Goal: Transaction & Acquisition: Purchase product/service

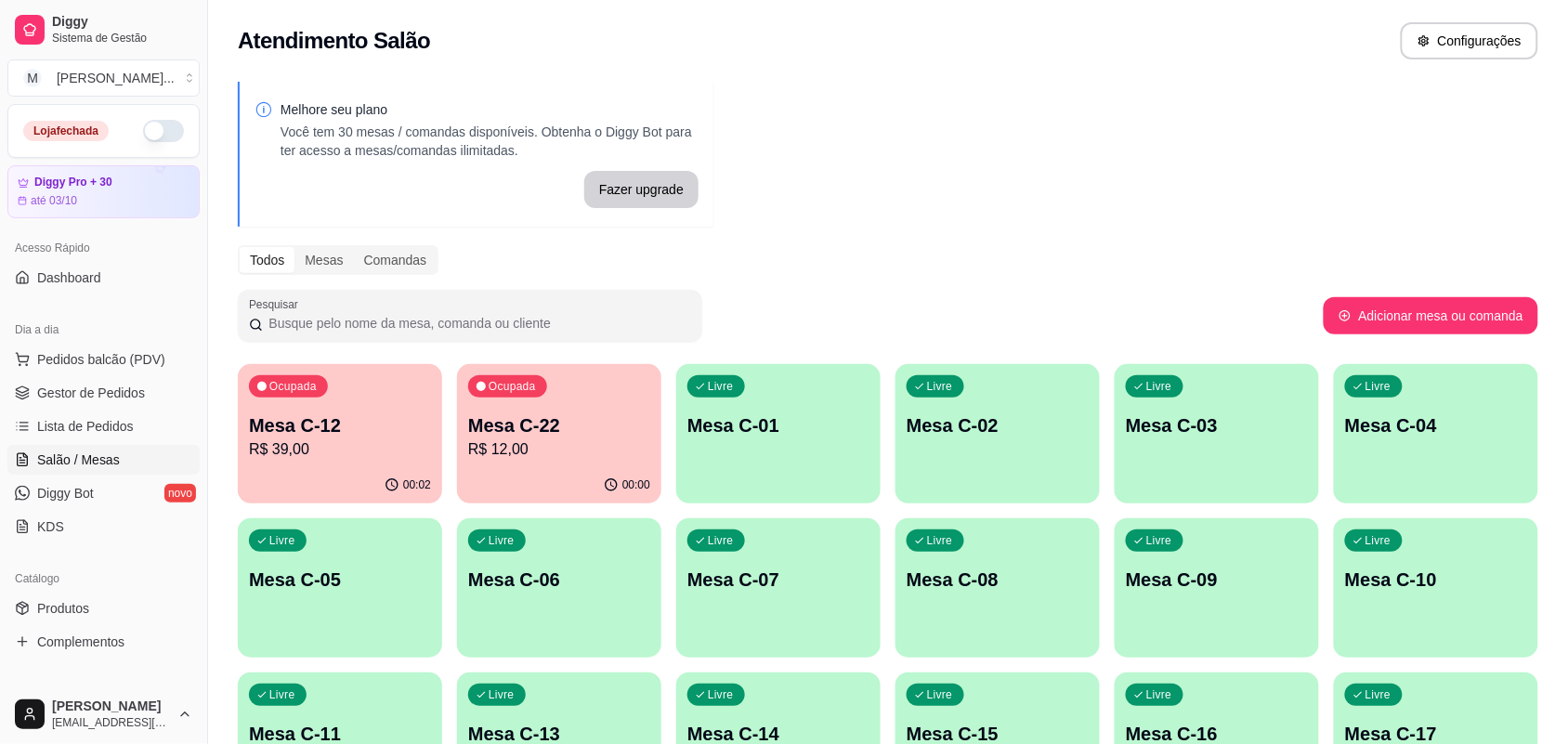
click at [351, 423] on p "Mesa C-12" at bounding box center [340, 425] width 182 height 26
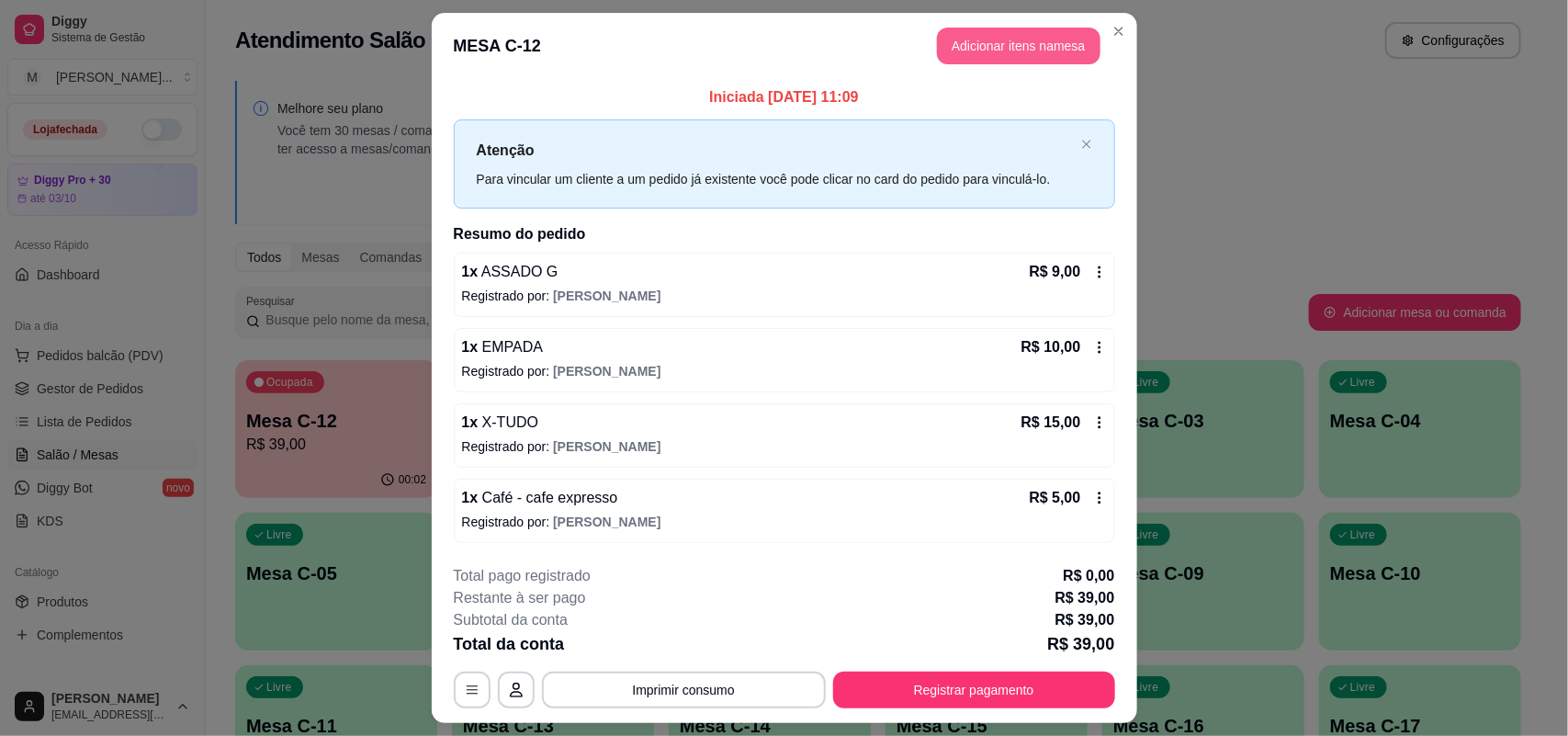
click at [1035, 51] on button "Adicionar itens na mesa" at bounding box center [1018, 46] width 163 height 37
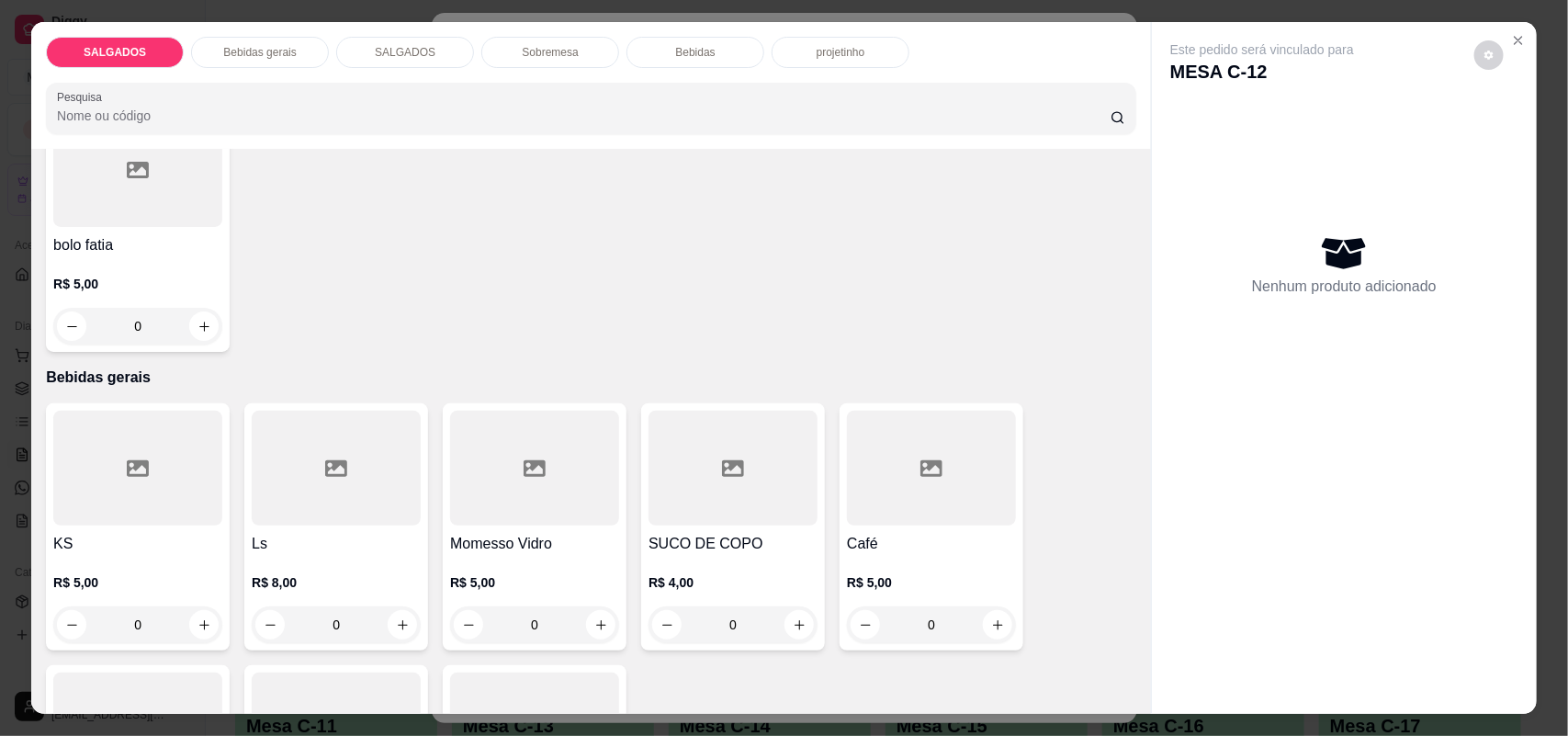
scroll to position [690, 0]
click at [994, 622] on div "0" at bounding box center [931, 623] width 169 height 37
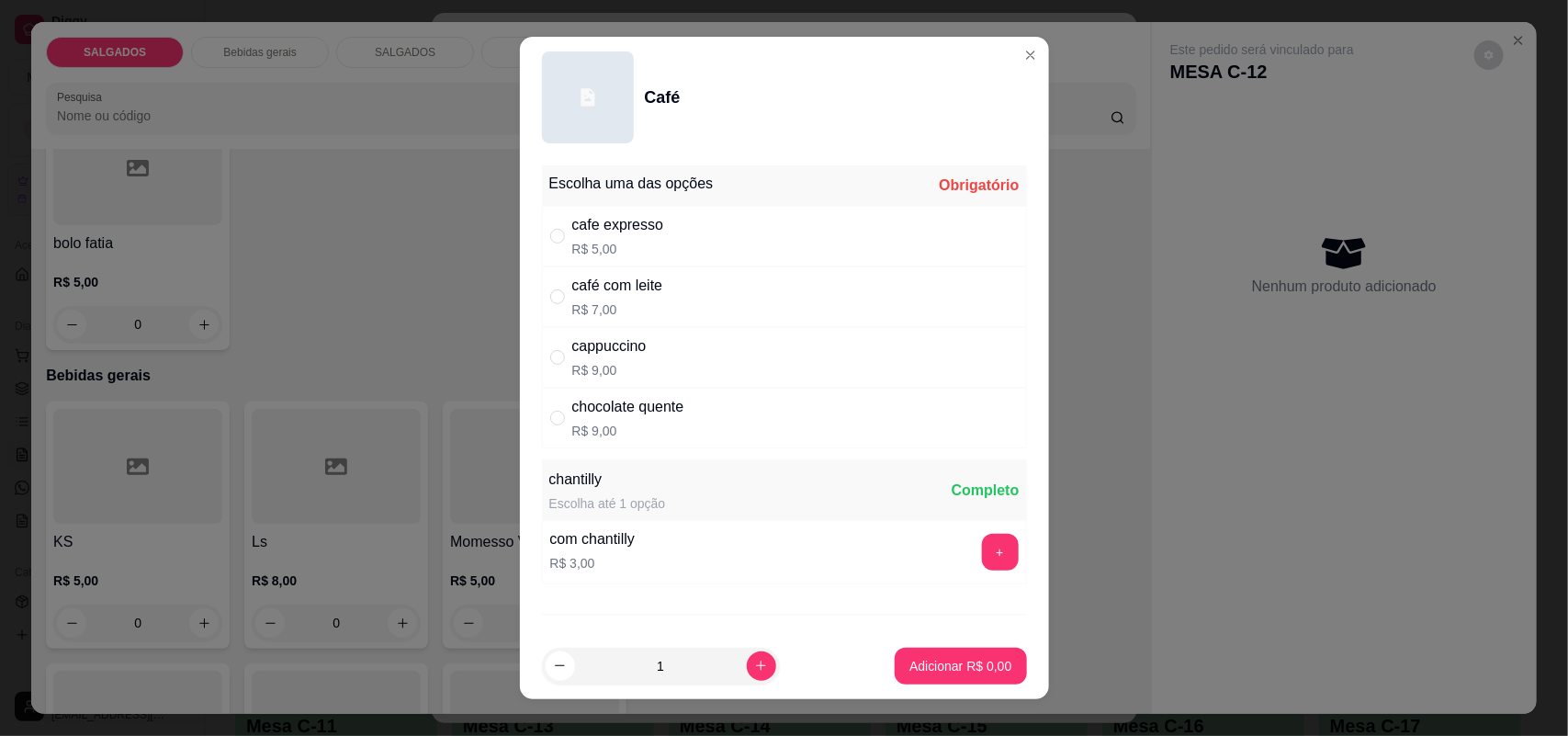
click at [721, 241] on div "cafe expresso R$ 5,00" at bounding box center [785, 236] width 485 height 61
radio input "true"
click at [972, 676] on button "Adicionar R$ 5,00" at bounding box center [960, 666] width 132 height 37
type input "1"
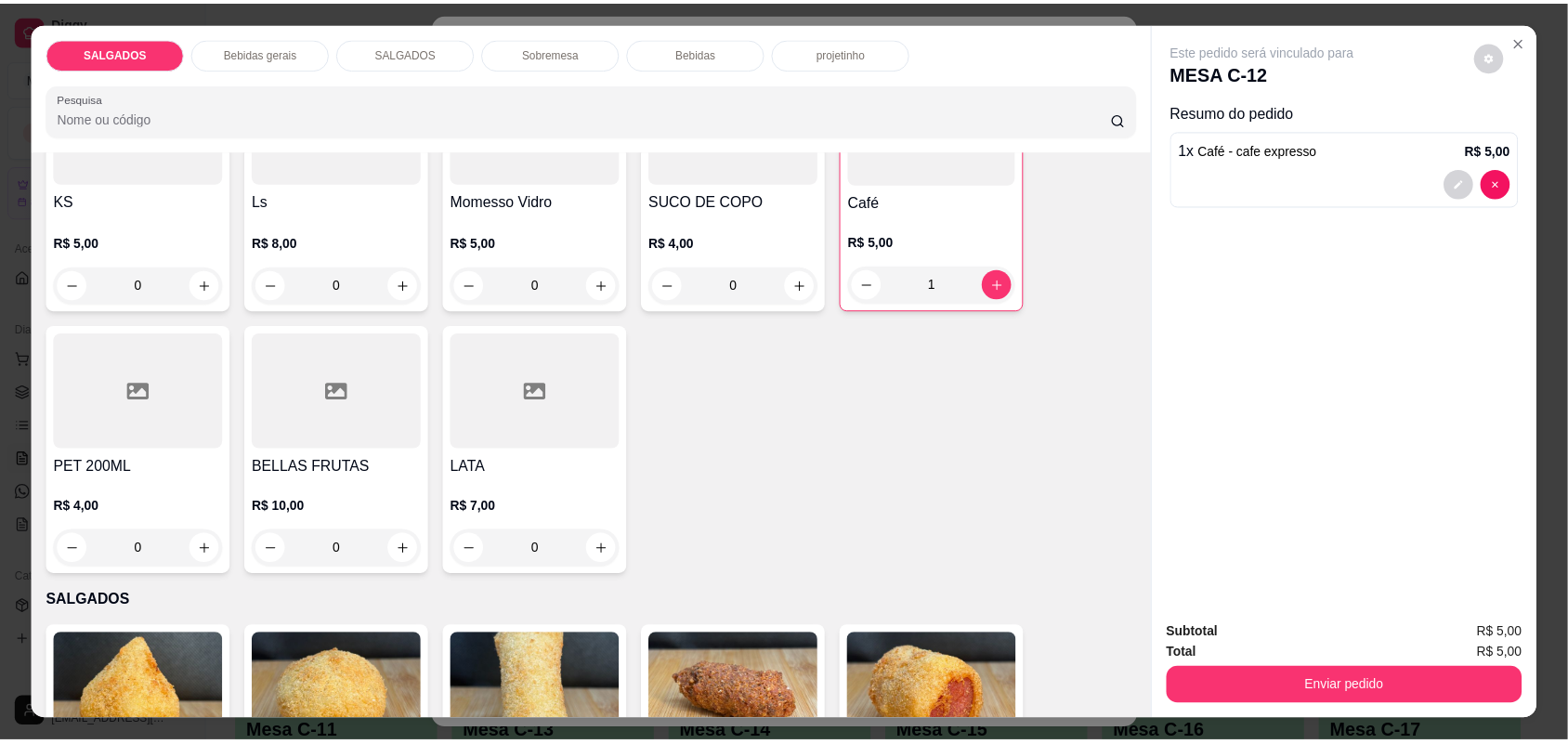
scroll to position [1045, 0]
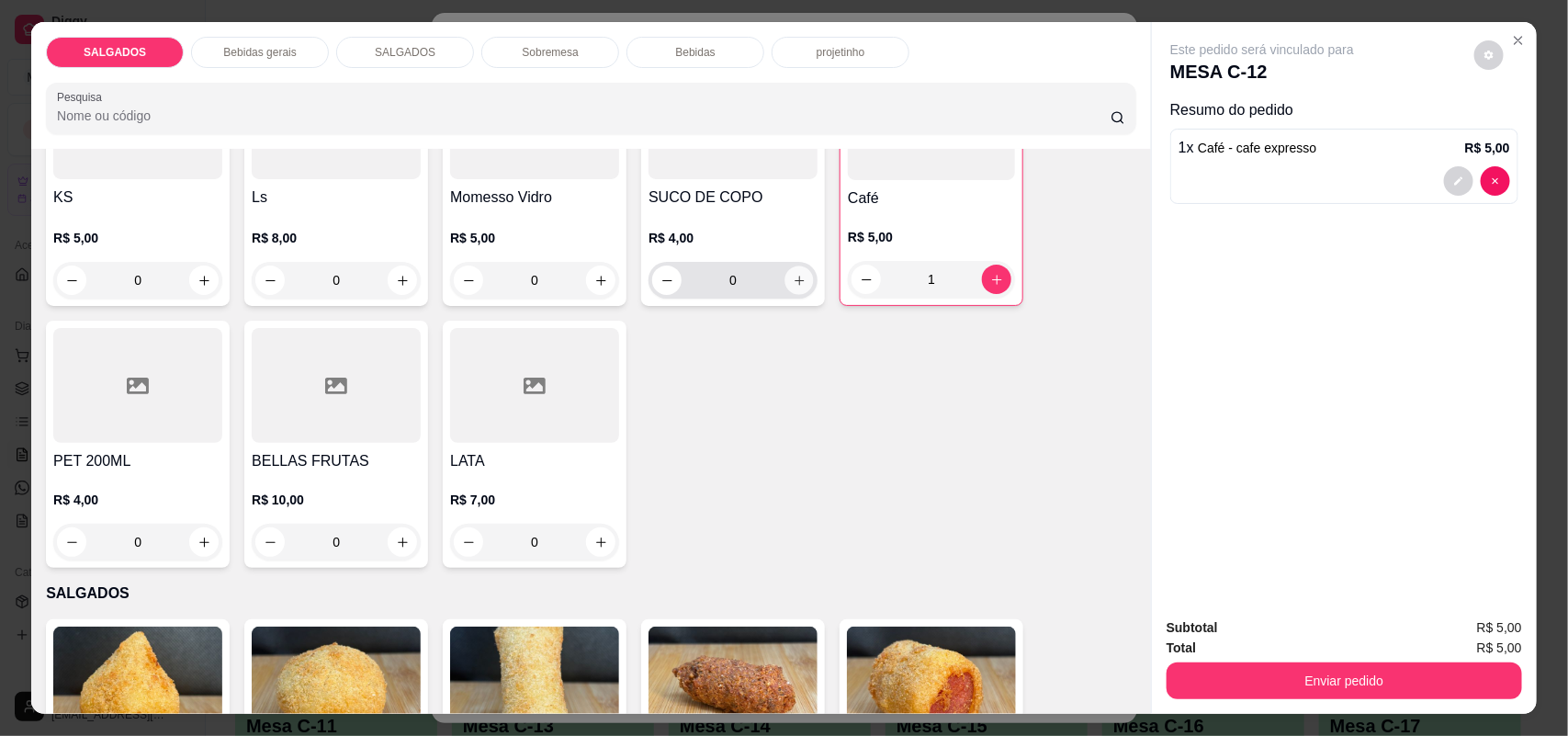
click at [793, 279] on icon "increase-product-quantity" at bounding box center [799, 281] width 14 height 14
type input "1"
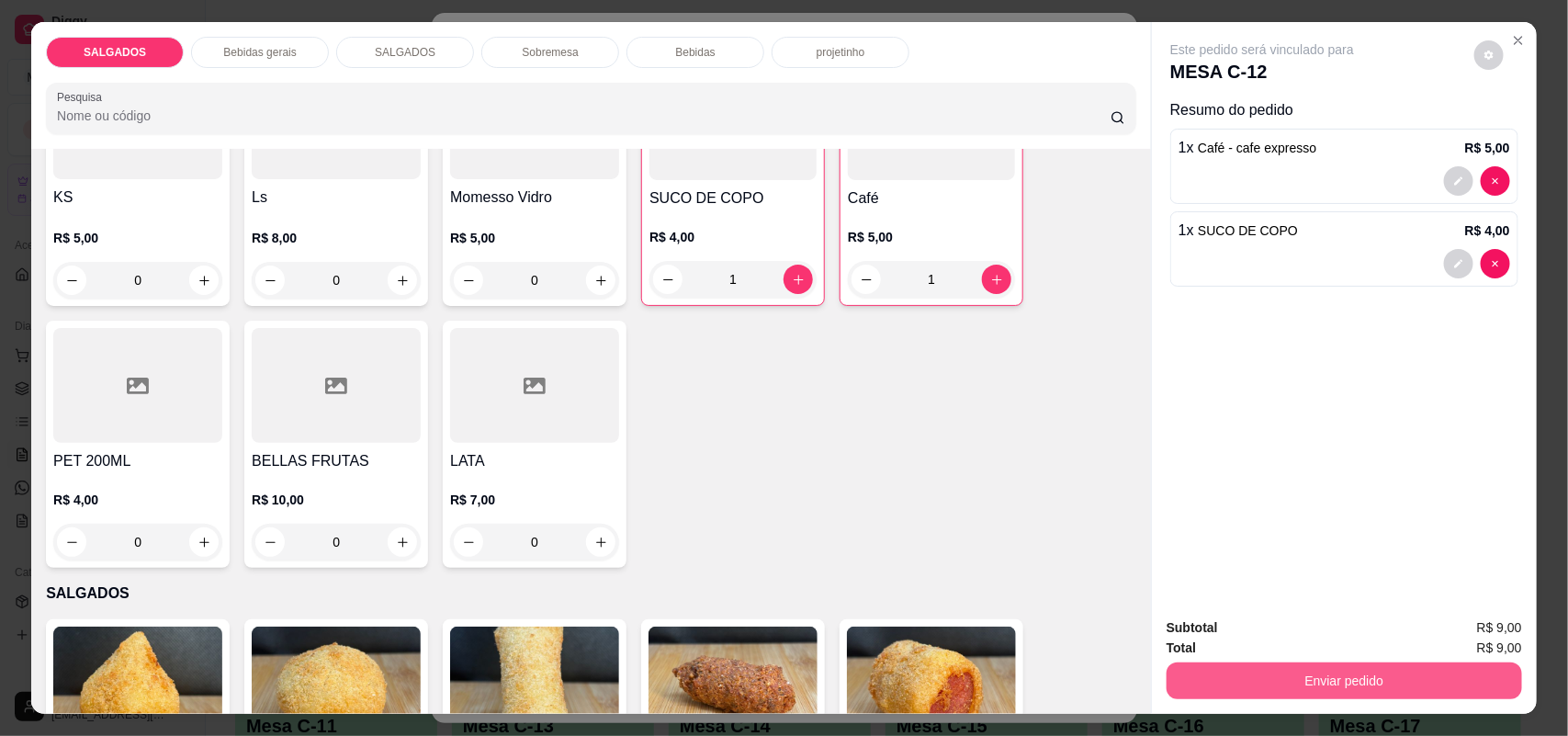
click at [1255, 671] on button "Enviar pedido" at bounding box center [1343, 681] width 356 height 37
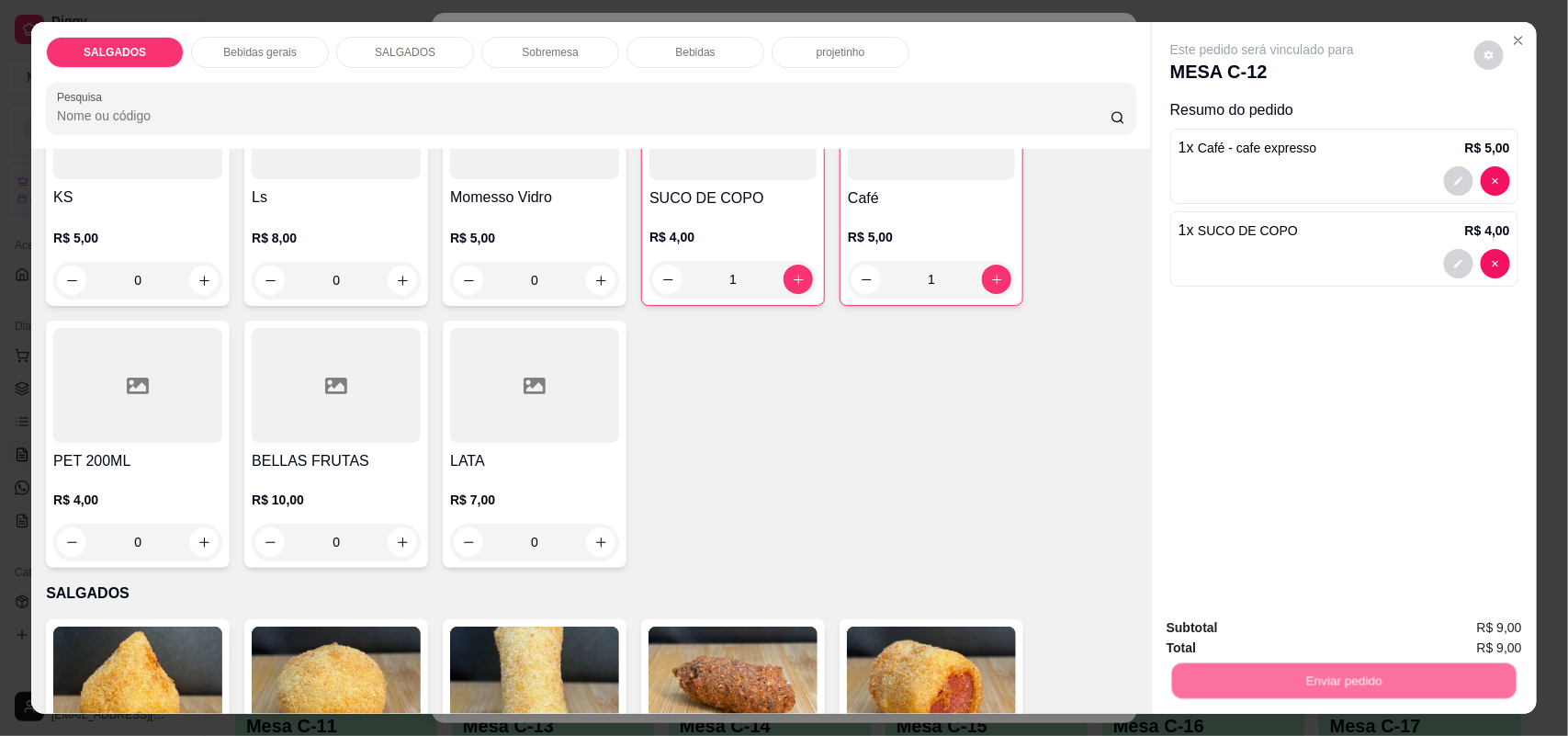
click at [1247, 626] on button "Não registrar e enviar pedido" at bounding box center [1283, 635] width 191 height 35
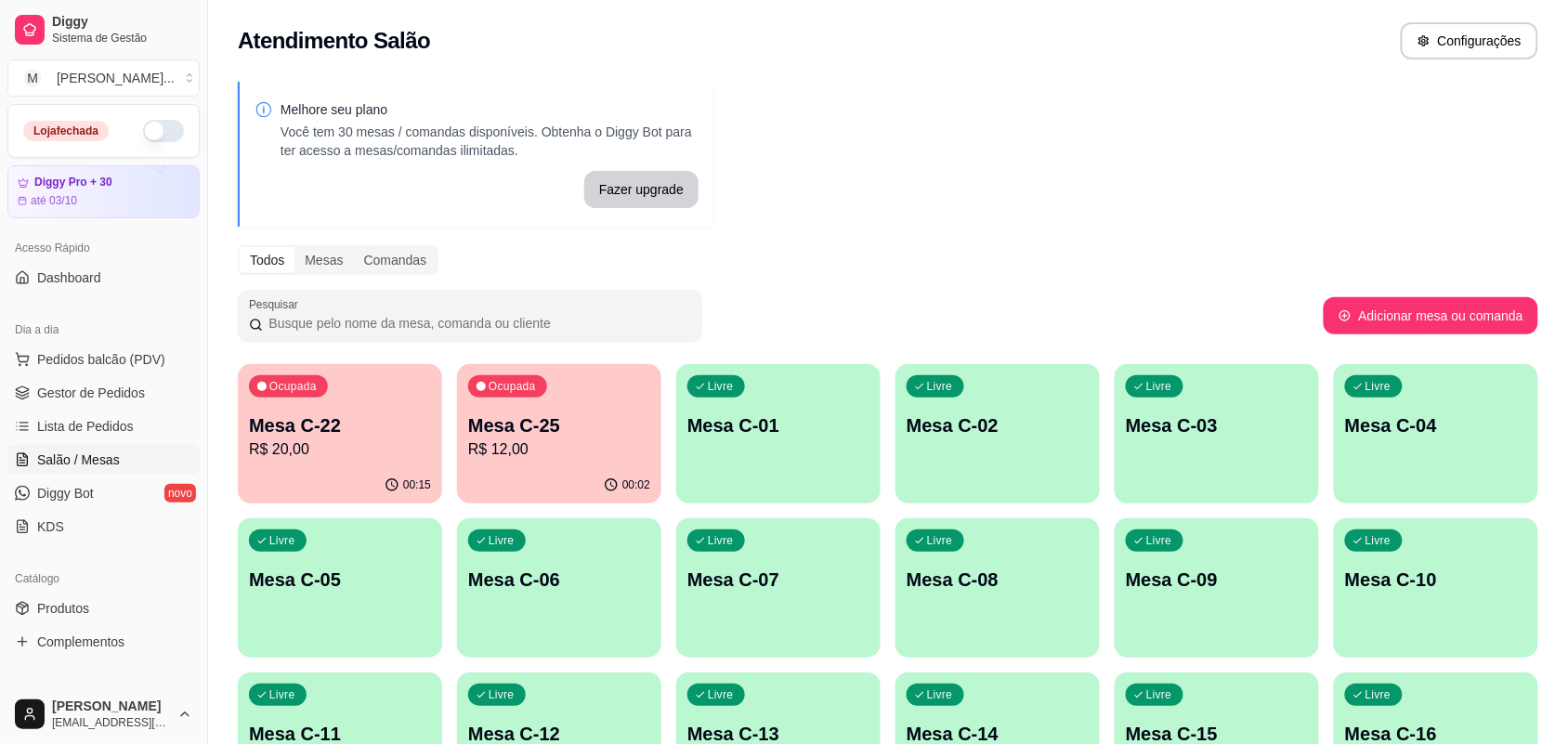
click at [577, 448] on p "R$ 12,00" at bounding box center [559, 449] width 182 height 22
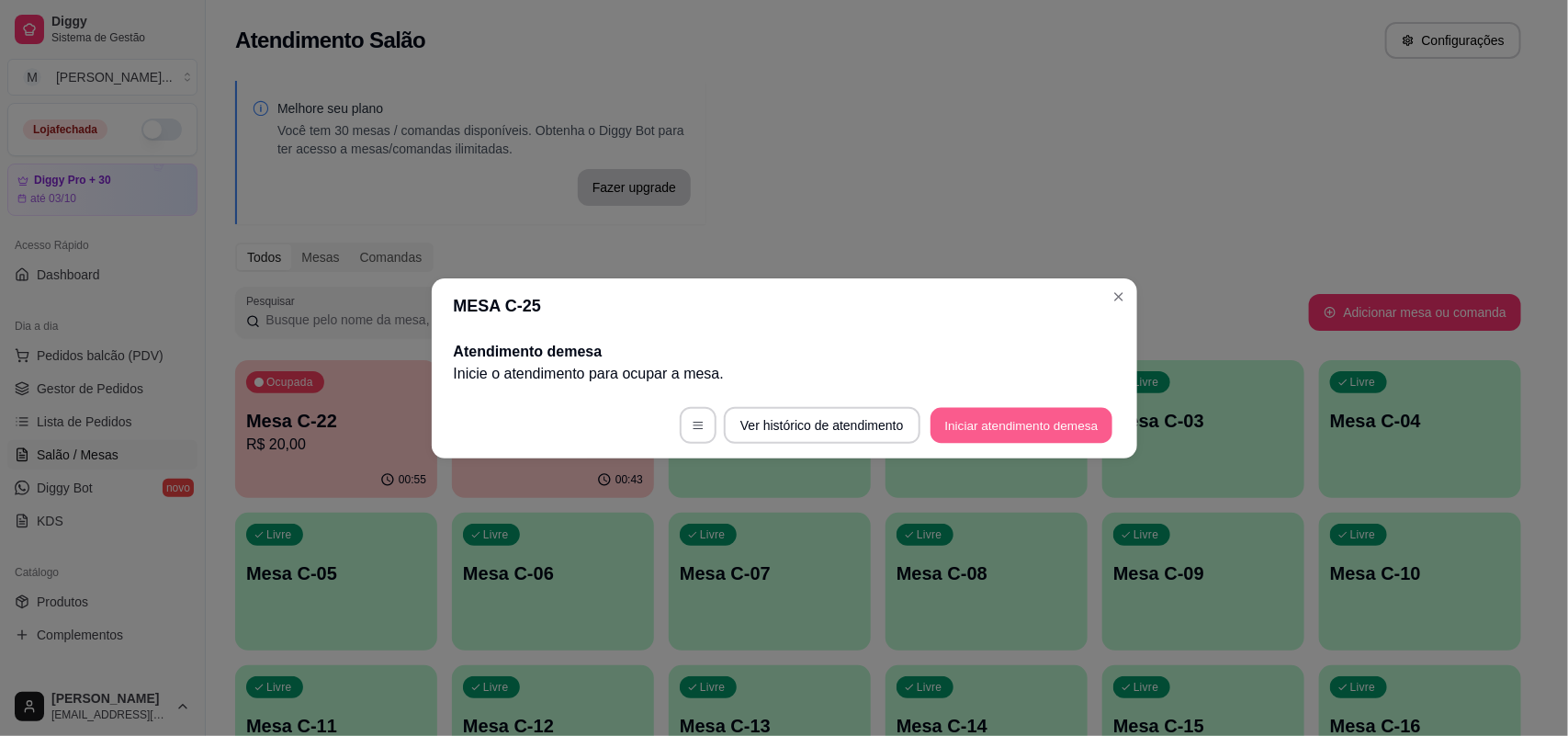
click at [990, 425] on button "Iniciar atendimento de mesa" at bounding box center [1021, 425] width 182 height 36
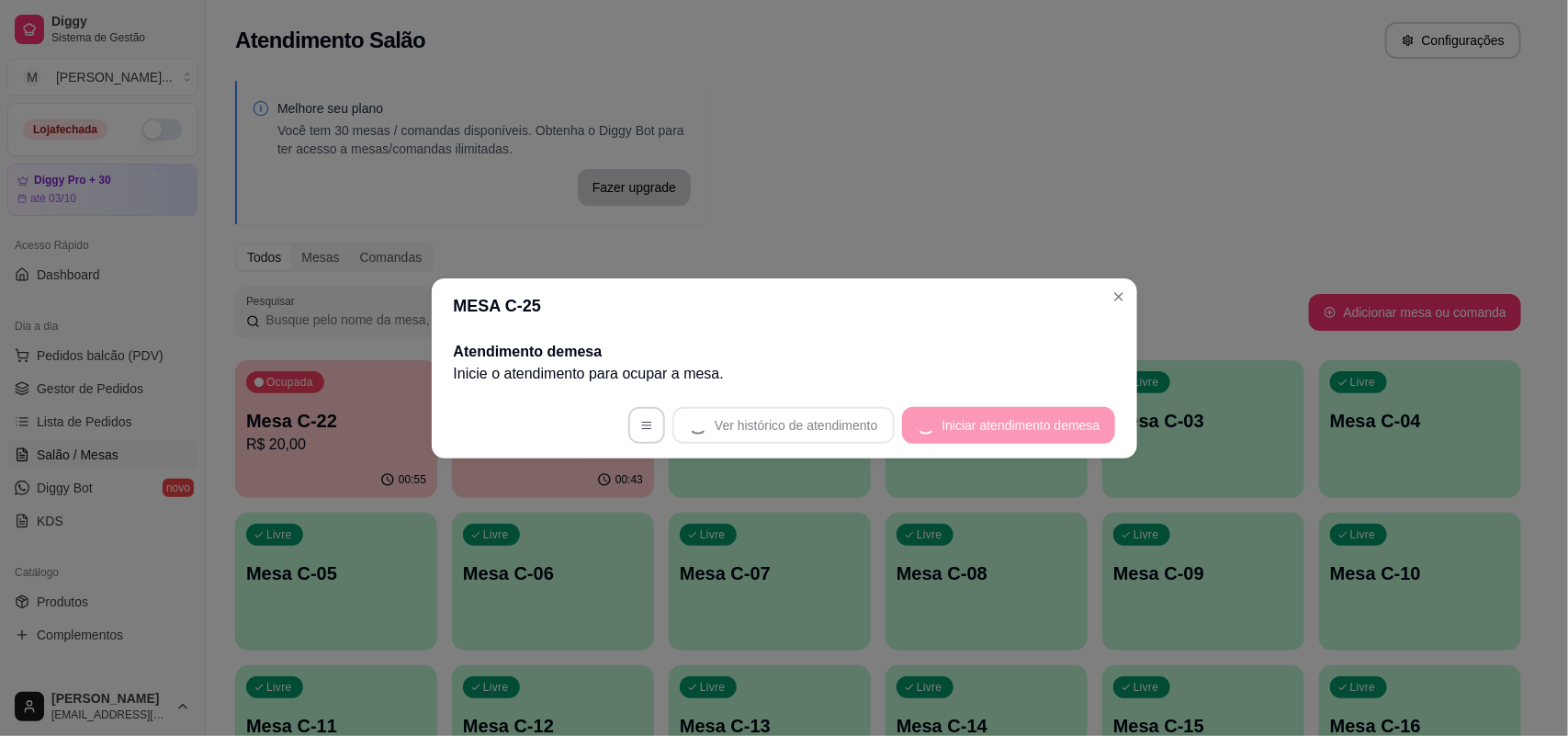
click at [666, 286] on section "MESA C-25 Atendimento de mesa Inicie o atendimento para ocupar a mesa . Ver his…" at bounding box center [784, 369] width 705 height 180
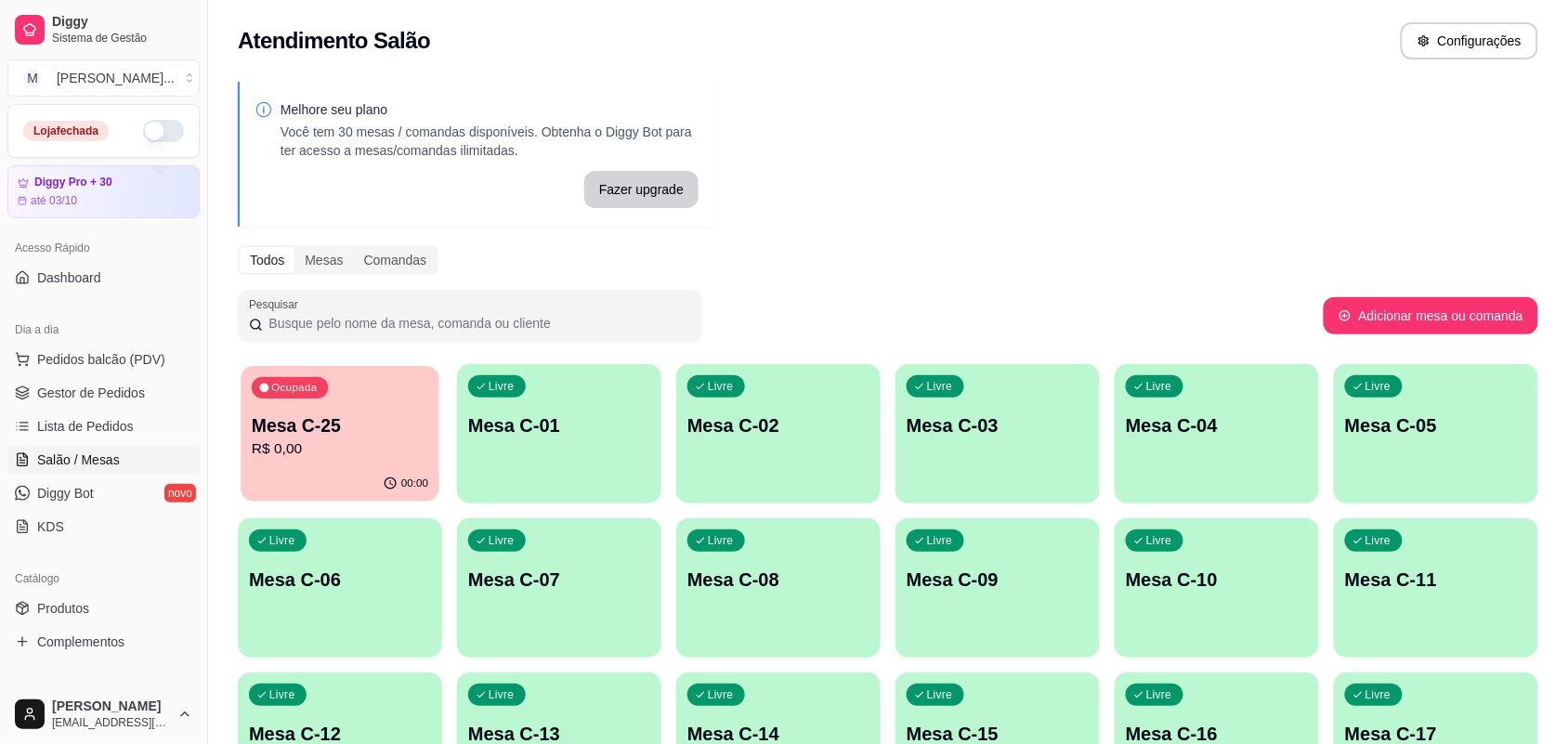
click at [360, 424] on p "Mesa C-25" at bounding box center [340, 426] width 176 height 25
